Goal: Find specific page/section: Find specific page/section

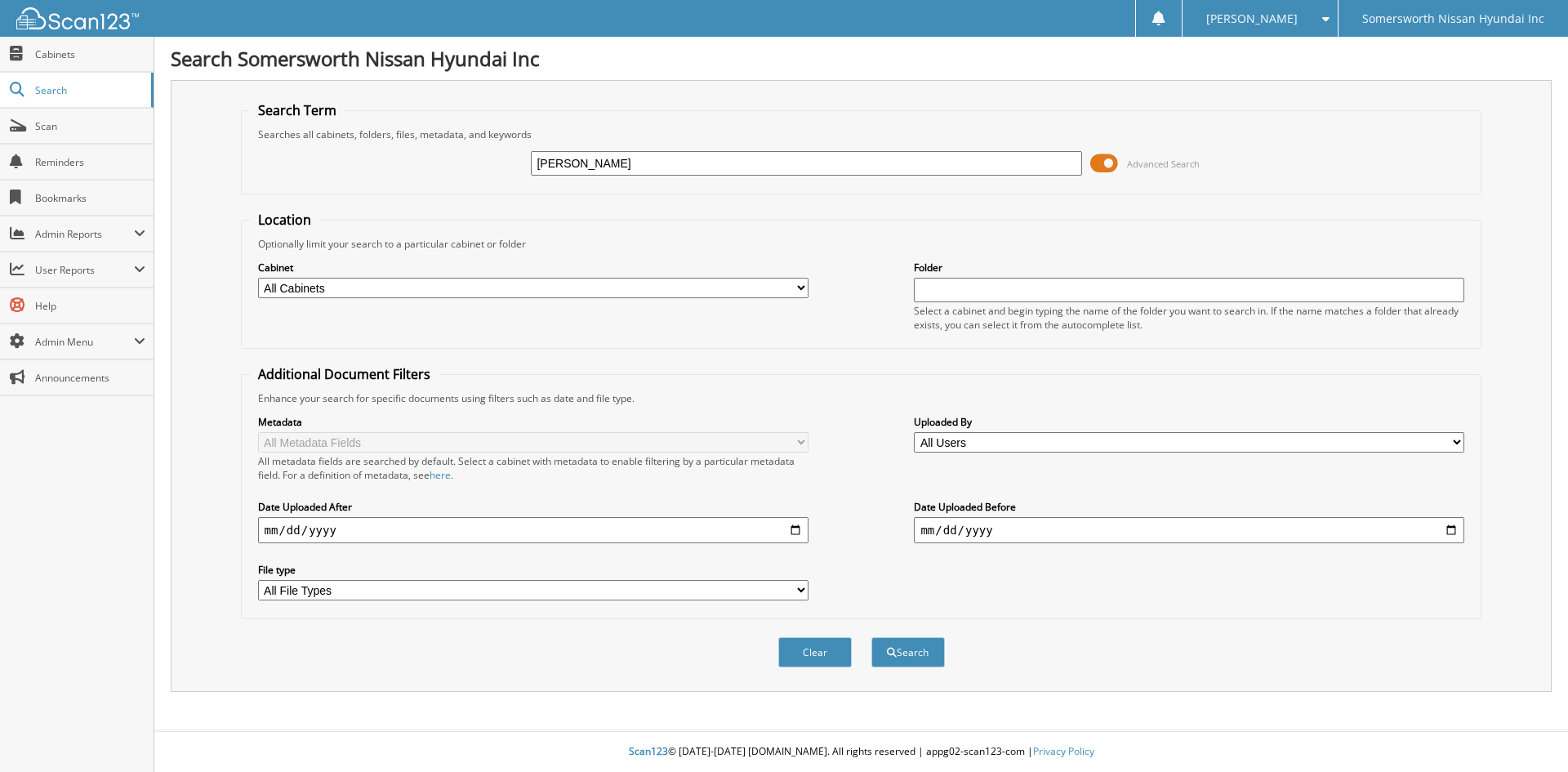
type input "[PERSON_NAME]"
click at [871, 638] on button "Search" at bounding box center [908, 652] width 73 height 31
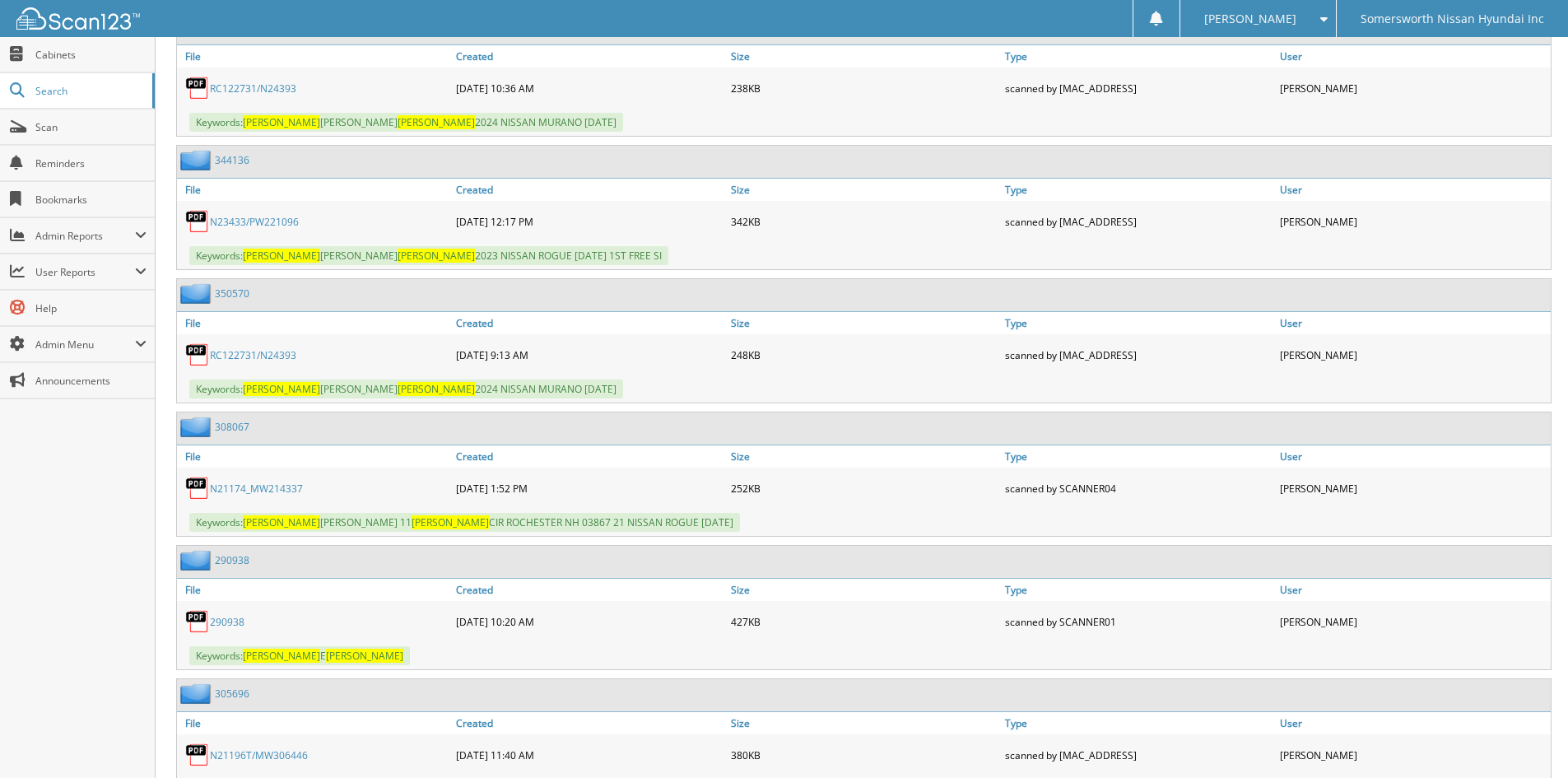
scroll to position [2333, 0]
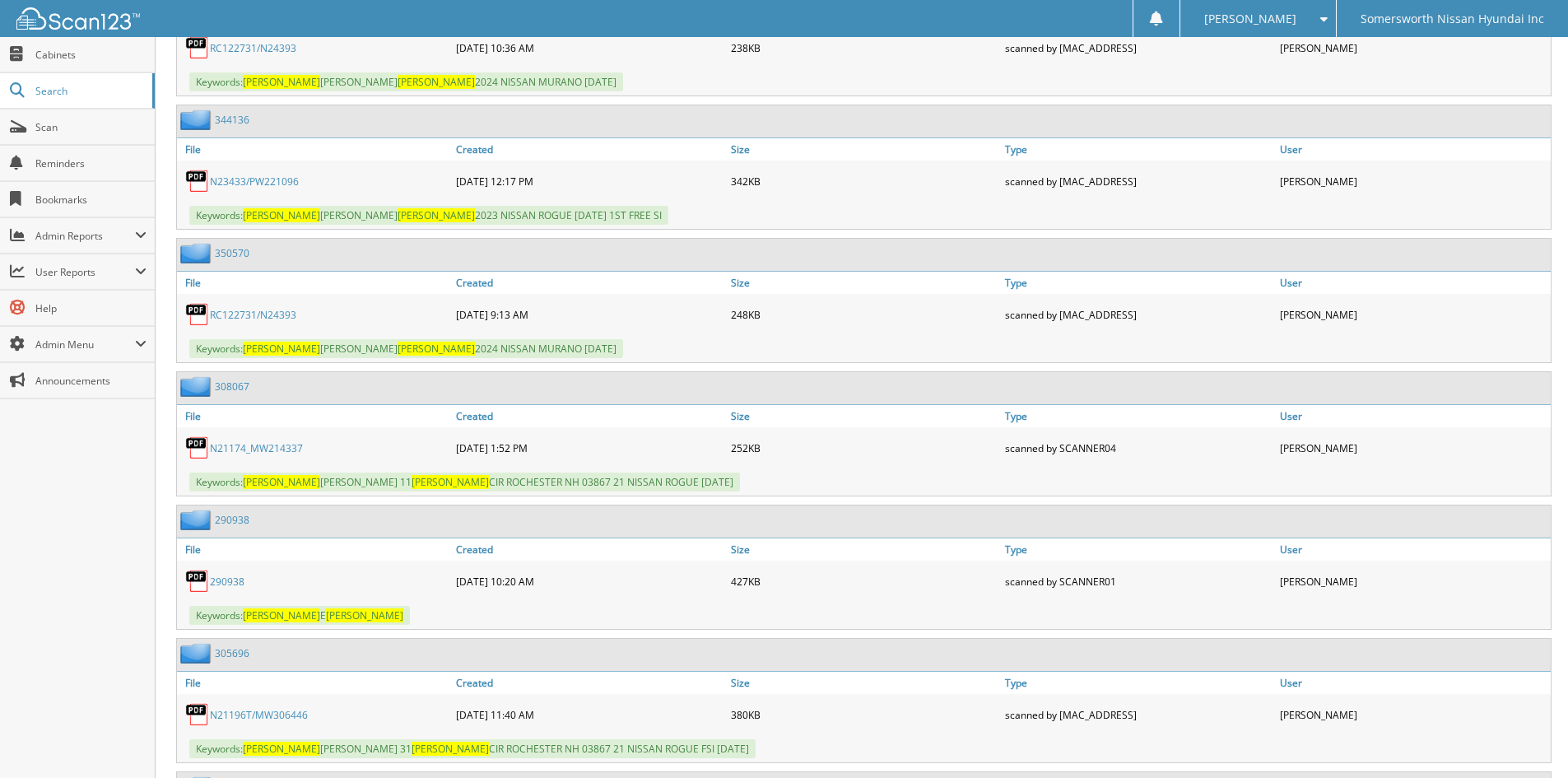
click at [264, 318] on link "RC122731/N24393" at bounding box center [253, 315] width 86 height 14
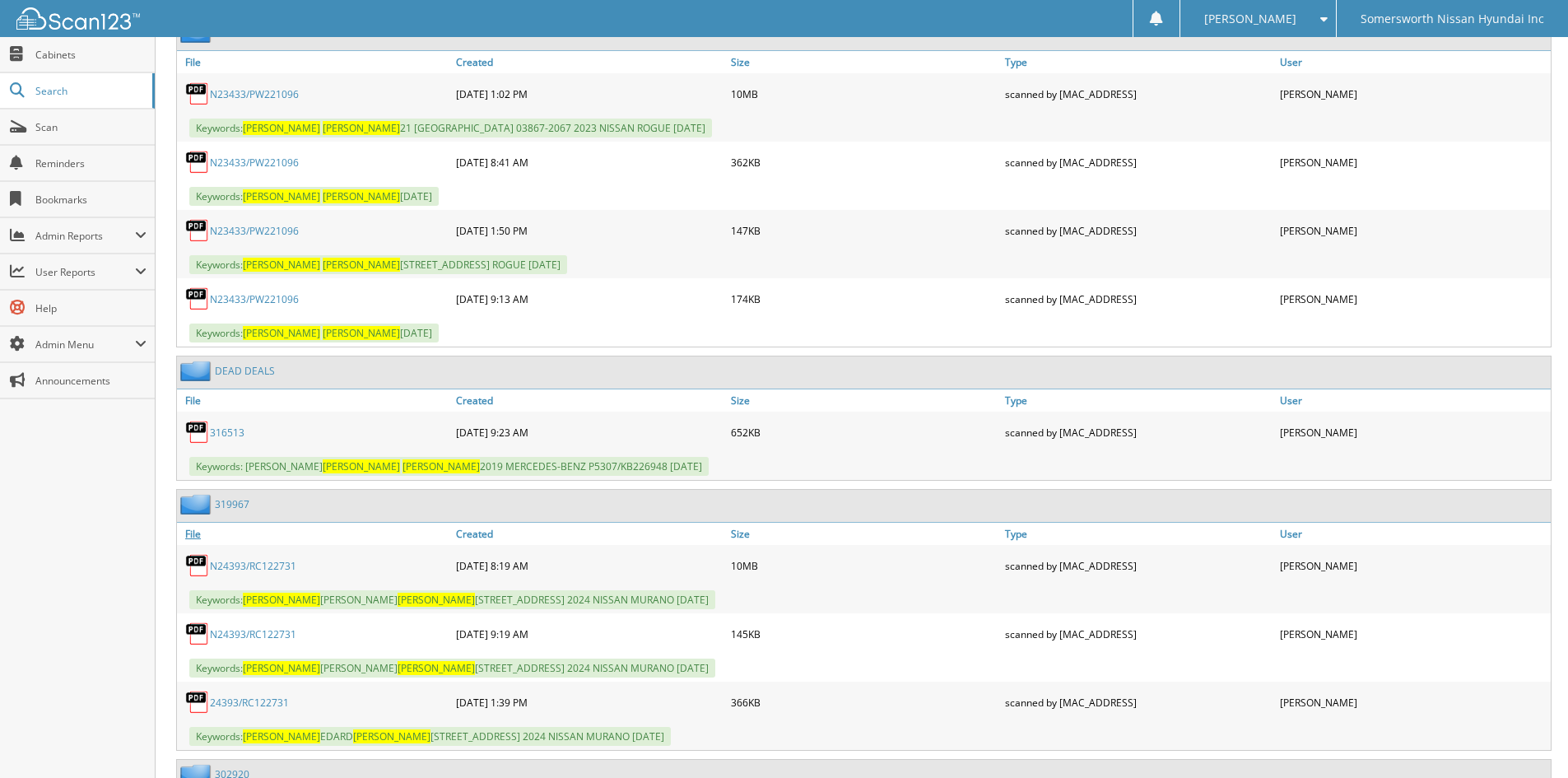
scroll to position [3431, 0]
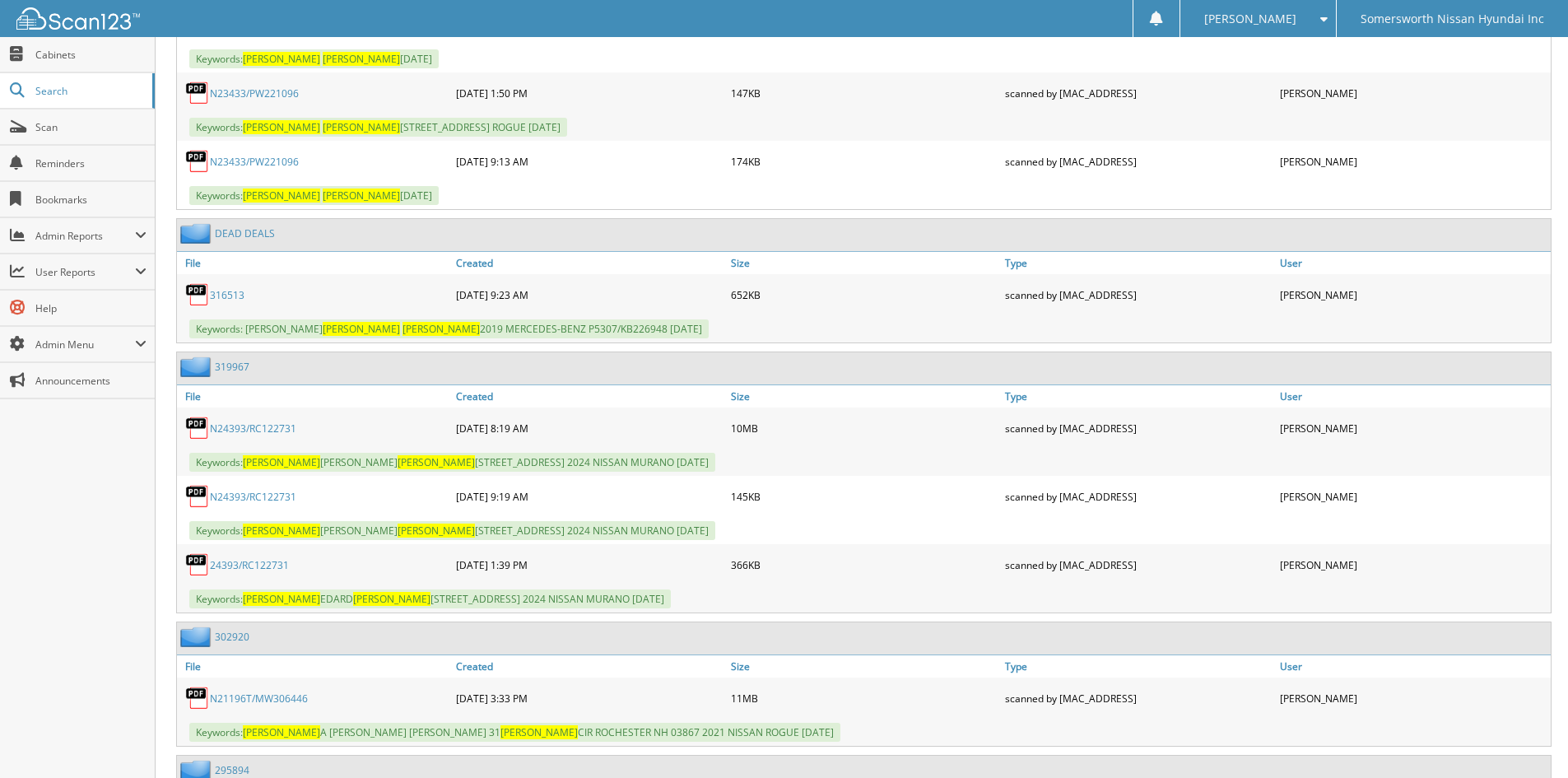
click at [249, 424] on link "N24393/RC122731" at bounding box center [253, 429] width 86 height 14
